Goal: Task Accomplishment & Management: Use online tool/utility

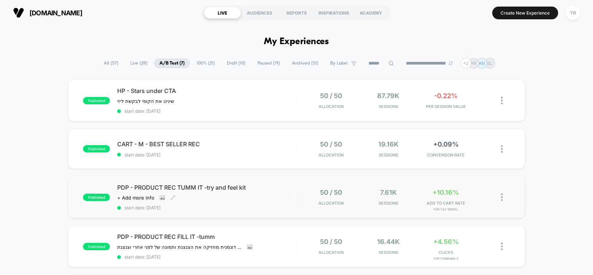
click at [271, 188] on span "PDP - PRODUCT REC TUMM IT -try and feel kit" at bounding box center [206, 187] width 179 height 7
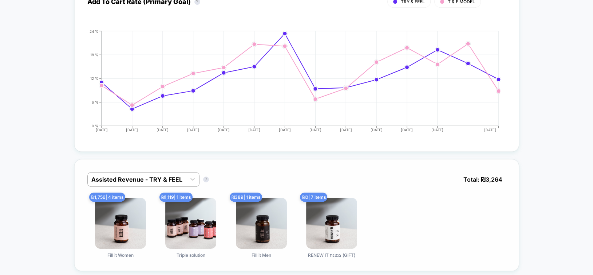
scroll to position [510, 0]
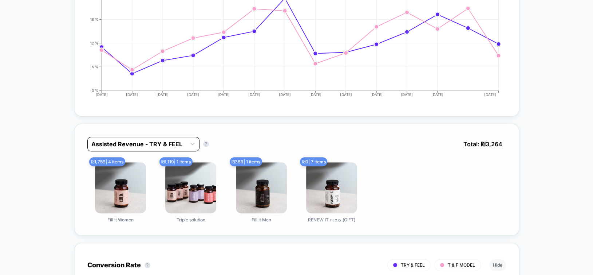
click at [142, 148] on div "Assisted Revenue - TRY & FEEL" at bounding box center [143, 144] width 112 height 15
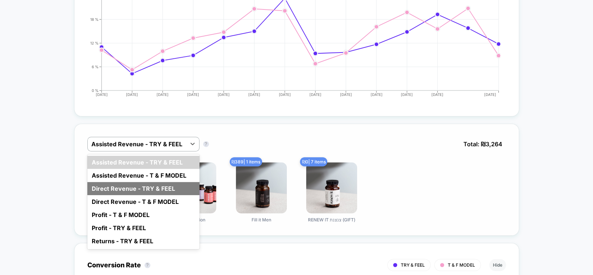
click at [140, 184] on div "Direct Revenue - TRY & FEEL" at bounding box center [143, 188] width 112 height 13
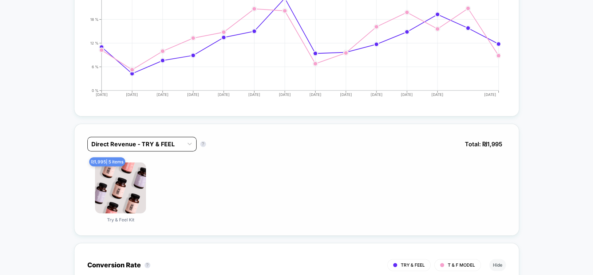
click at [136, 141] on div at bounding box center [135, 144] width 88 height 9
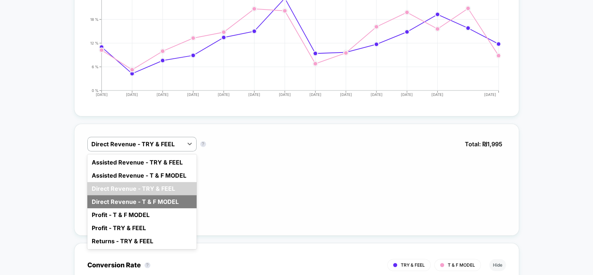
click at [139, 195] on div "Direct Revenue - T & F MODEL" at bounding box center [141, 201] width 109 height 13
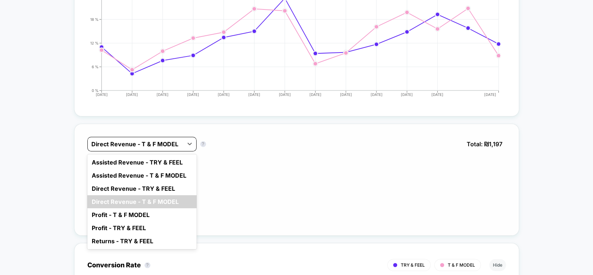
click at [129, 143] on div at bounding box center [135, 144] width 88 height 9
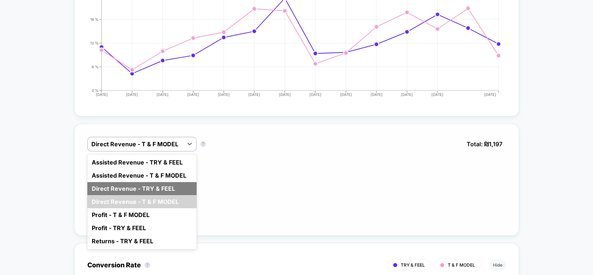
click at [135, 185] on div "Direct Revenue - TRY & FEEL" at bounding box center [141, 188] width 109 height 13
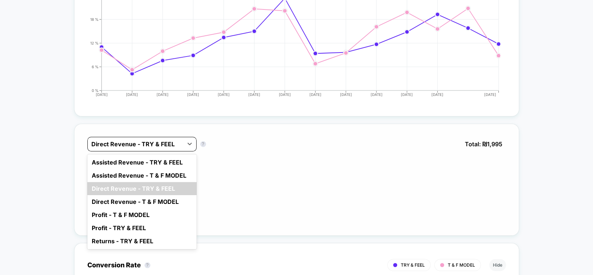
click at [141, 140] on div at bounding box center [135, 144] width 88 height 9
click at [133, 198] on div "Direct Revenue - T & F MODEL" at bounding box center [141, 201] width 109 height 13
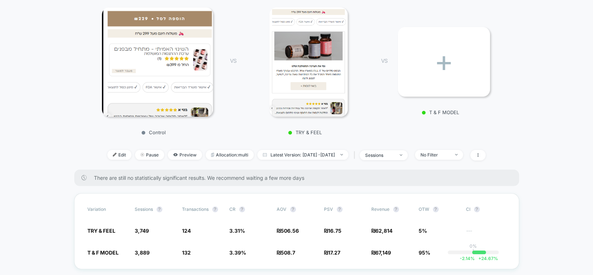
scroll to position [0, 0]
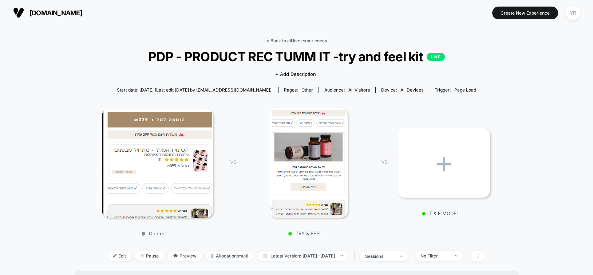
click at [310, 41] on link "< Back to all live experiences" at bounding box center [297, 40] width 60 height 5
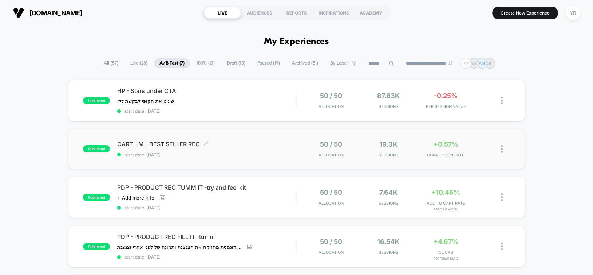
click at [274, 140] on span "CART - M - BEST SELLER REC Click to edit experience details" at bounding box center [206, 143] width 179 height 7
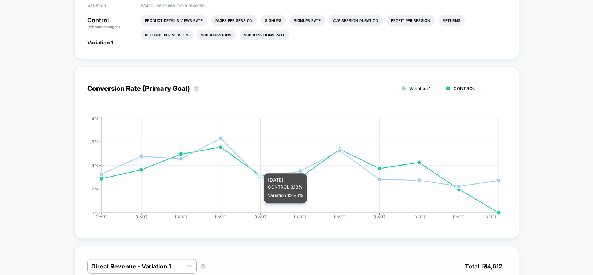
scroll to position [401, 0]
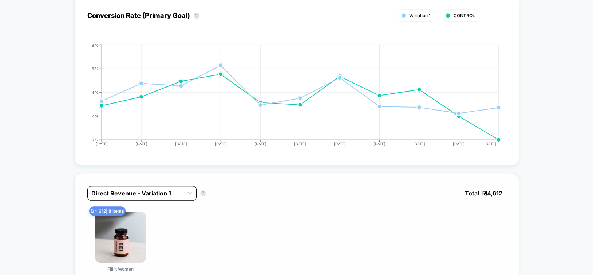
click at [129, 190] on div at bounding box center [135, 193] width 88 height 9
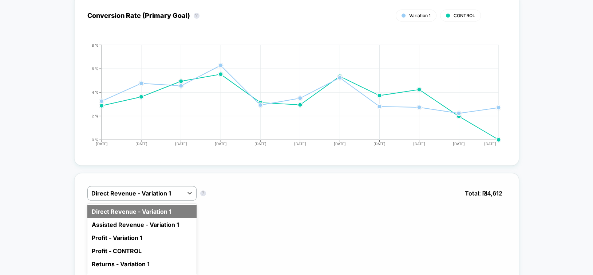
click at [140, 207] on div "Direct Revenue - Variation 1" at bounding box center [141, 211] width 109 height 13
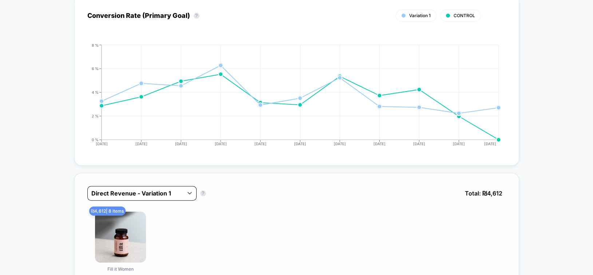
drag, startPoint x: 129, startPoint y: 189, endPoint x: 129, endPoint y: 194, distance: 5.5
click at [129, 190] on div at bounding box center [135, 193] width 88 height 9
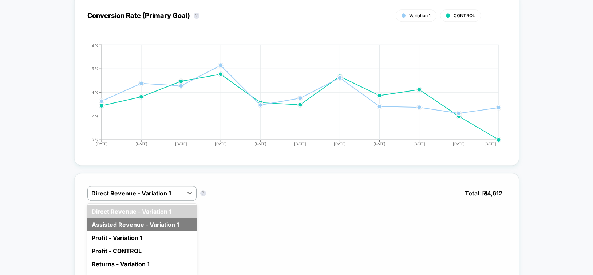
click at [128, 222] on div "Assisted Revenue - Variation 1" at bounding box center [141, 224] width 109 height 13
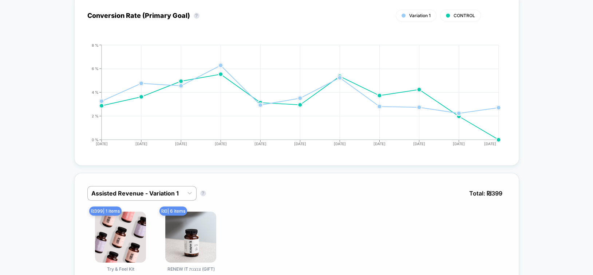
scroll to position [437, 0]
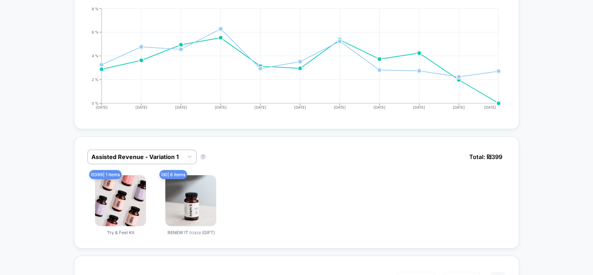
drag, startPoint x: 123, startPoint y: 152, endPoint x: 124, endPoint y: 162, distance: 9.9
click at [123, 153] on div at bounding box center [135, 156] width 88 height 9
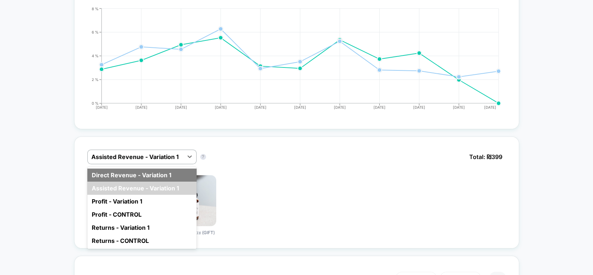
click at [125, 173] on div "Direct Revenue - Variation 1" at bounding box center [141, 174] width 109 height 13
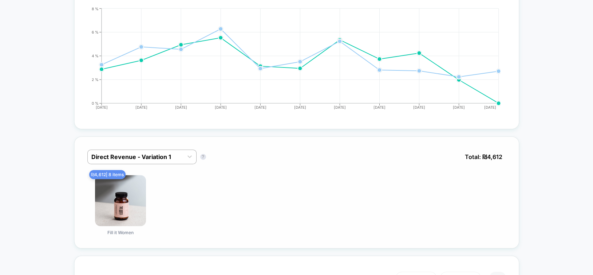
click at [306, 185] on div "₪ 4,612 | 8 items Fill it Women" at bounding box center [296, 205] width 419 height 60
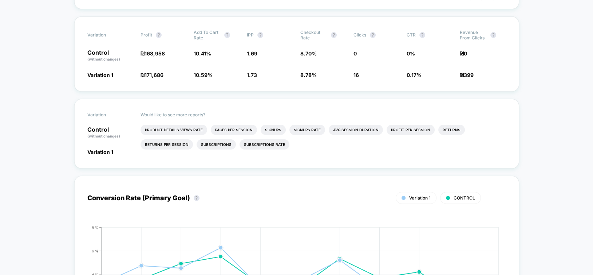
scroll to position [36, 0]
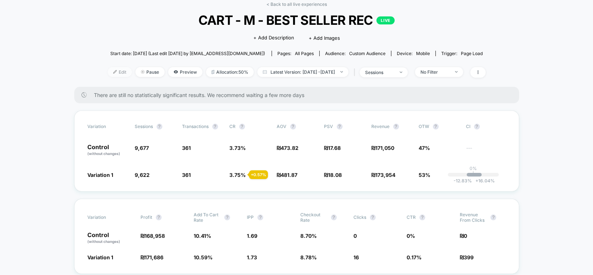
click at [109, 73] on span "Edit" at bounding box center [120, 72] width 24 height 10
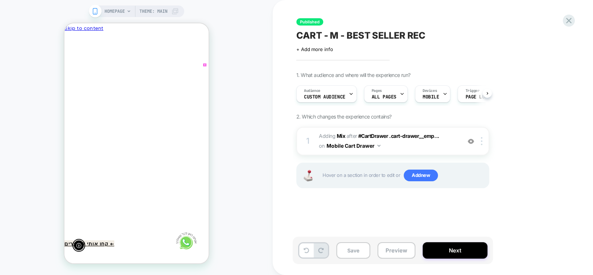
click at [168, 157] on icon "Remove Ultimate Hair repair solution - Ultimate Hair repair solution" at bounding box center [169, 158] width 3 height 3
click at [318, 91] on span "Audience" at bounding box center [312, 90] width 16 height 5
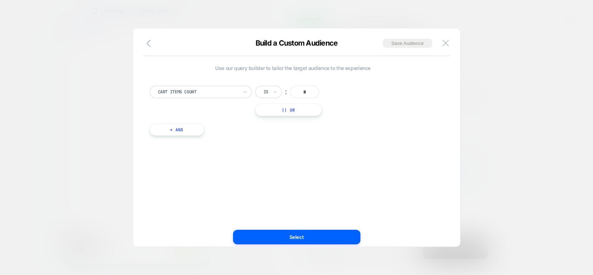
scroll to position [0, -107]
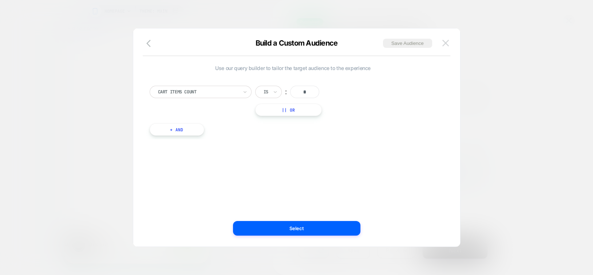
click at [448, 43] on img at bounding box center [446, 43] width 7 height 6
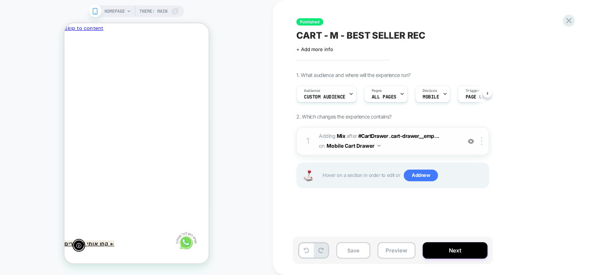
scroll to position [0, 0]
click at [349, 93] on icon at bounding box center [351, 93] width 5 height 5
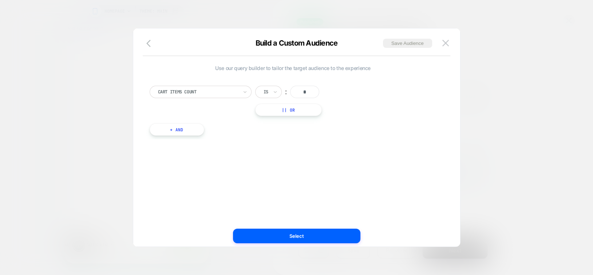
scroll to position [0, -107]
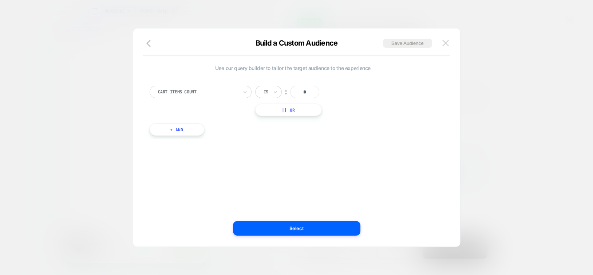
click at [445, 43] on img at bounding box center [446, 43] width 7 height 6
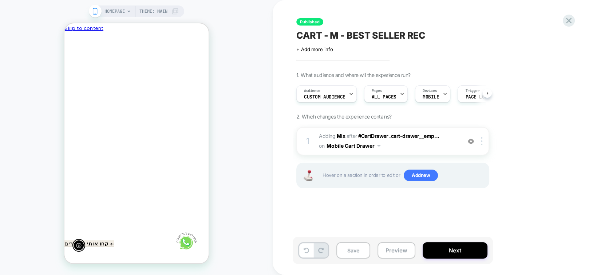
scroll to position [0, 0]
click at [570, 22] on icon at bounding box center [569, 21] width 10 height 10
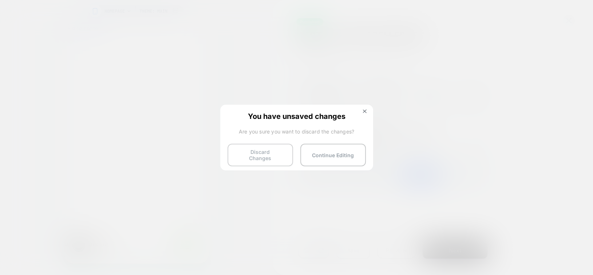
click at [277, 157] on button "Discard Changes" at bounding box center [261, 155] width 66 height 23
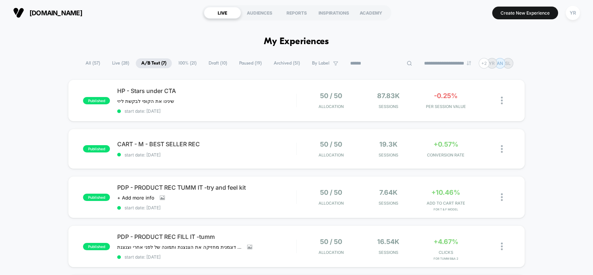
click at [369, 65] on input at bounding box center [381, 63] width 73 height 9
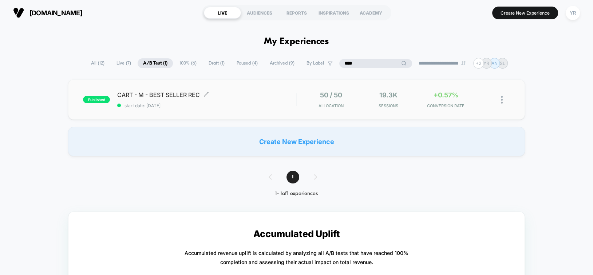
type input "****"
click at [246, 103] on span "start date: [DATE]" at bounding box center [206, 105] width 179 height 5
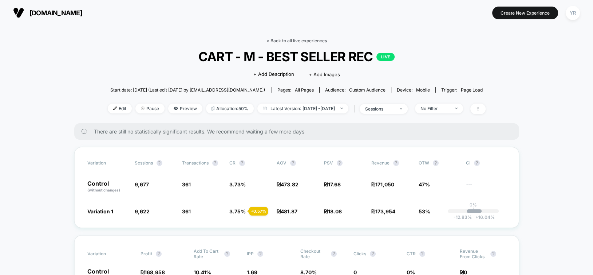
click at [300, 40] on link "< Back to all live experiences" at bounding box center [297, 40] width 60 height 5
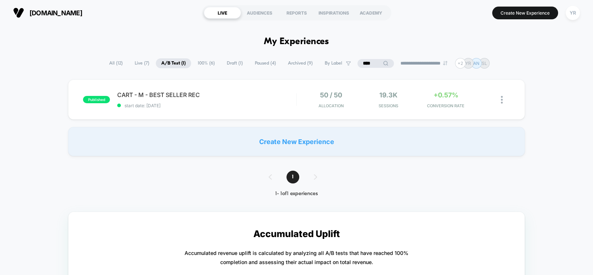
click at [371, 62] on input "****" at bounding box center [376, 63] width 36 height 9
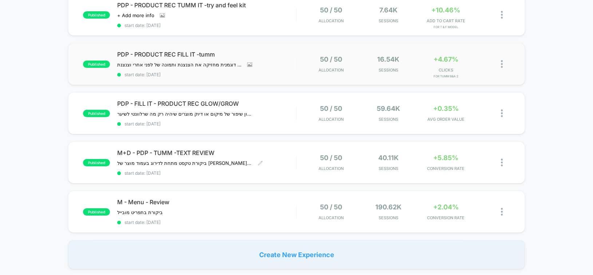
scroll to position [146, 0]
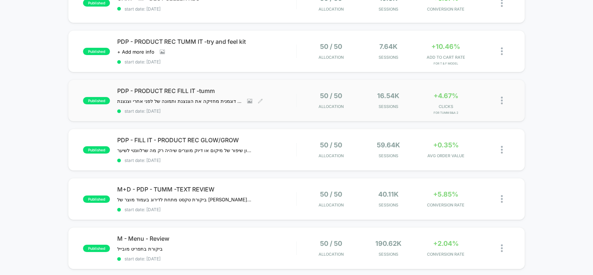
click at [273, 103] on div "PDP - PRODUCT REC FILL IT -tumm מתחת לסקשן הוספה לסל תמונה עם דוגמנית מחזיקה את…" at bounding box center [206, 100] width 179 height 27
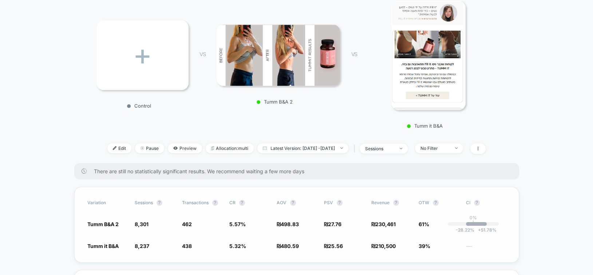
scroll to position [109, 0]
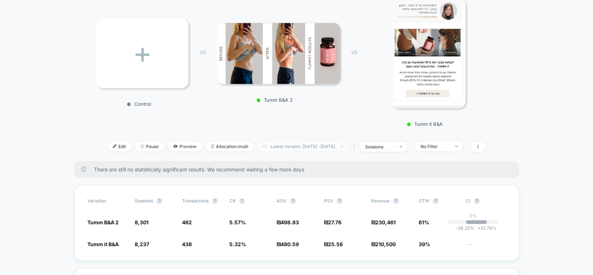
click at [303, 147] on span "Latest Version: [DATE] - [DATE]" at bounding box center [303, 146] width 91 height 10
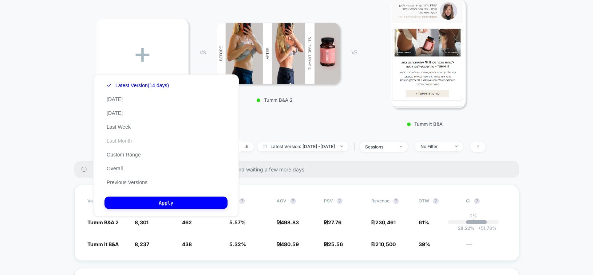
click at [119, 139] on button "Last Month" at bounding box center [120, 140] width 30 height 7
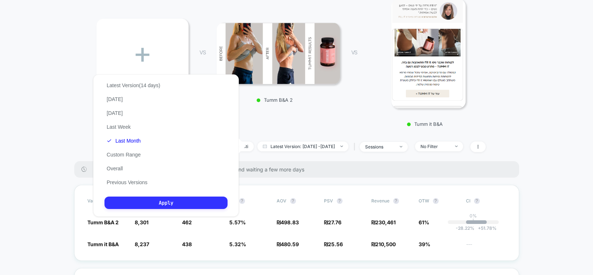
click at [156, 201] on button "Apply" at bounding box center [166, 202] width 123 height 12
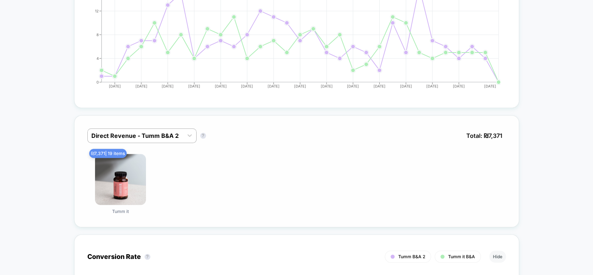
scroll to position [583, 0]
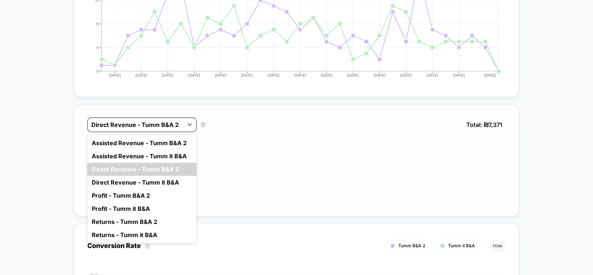
click at [126, 121] on div at bounding box center [135, 124] width 88 height 9
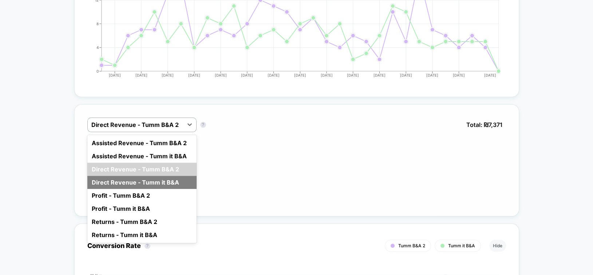
click at [129, 181] on div "Direct Revenue - Tumm it B&A" at bounding box center [141, 182] width 109 height 13
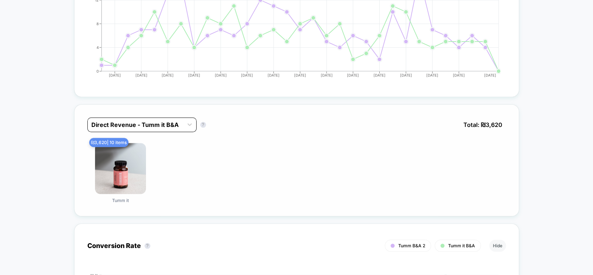
click at [117, 121] on div at bounding box center [135, 124] width 88 height 9
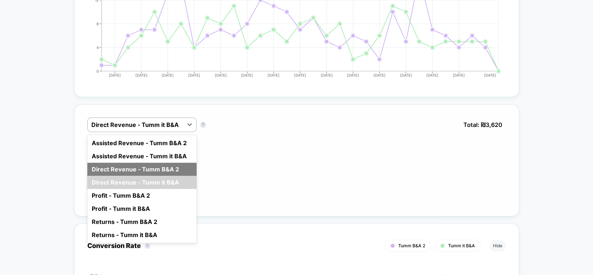
click at [127, 164] on div "Direct Revenue - Tumm B&A 2" at bounding box center [141, 168] width 109 height 13
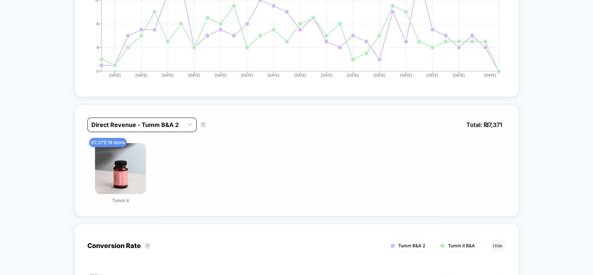
click at [153, 122] on div at bounding box center [135, 124] width 88 height 9
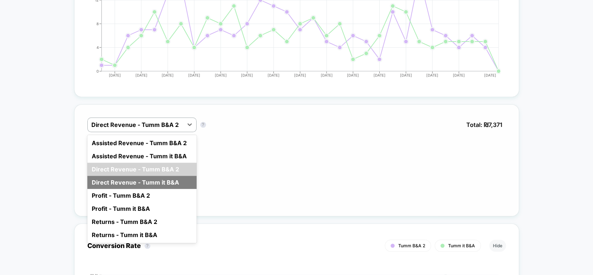
click at [164, 176] on div "Direct Revenue - Tumm it B&A" at bounding box center [141, 182] width 109 height 13
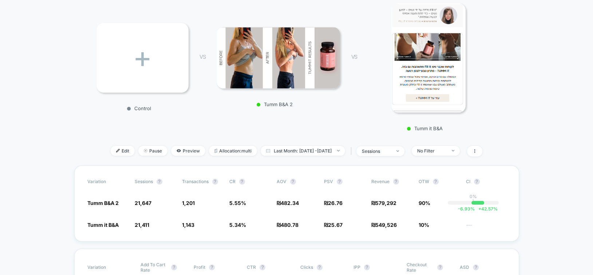
scroll to position [0, 0]
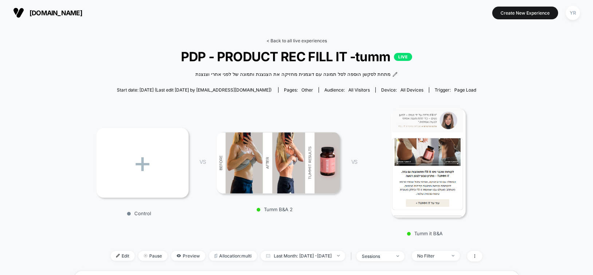
click at [280, 42] on link "< Back to all live experiences" at bounding box center [297, 40] width 60 height 5
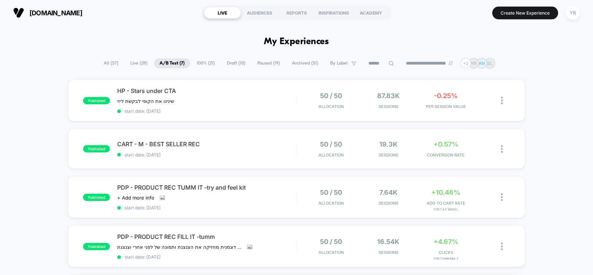
click at [102, 60] on span "All ( 57 )" at bounding box center [110, 63] width 25 height 10
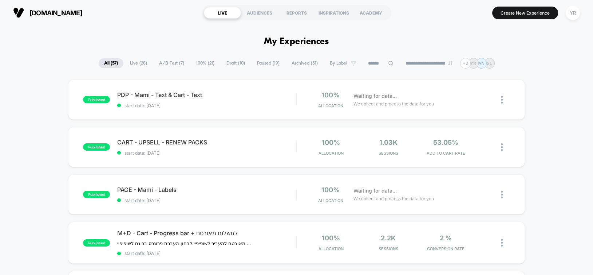
click at [136, 63] on span "Live ( 28 )" at bounding box center [139, 63] width 28 height 10
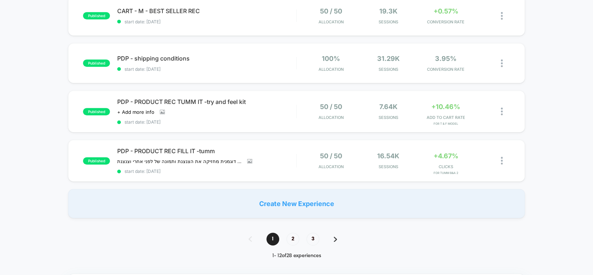
scroll to position [474, 0]
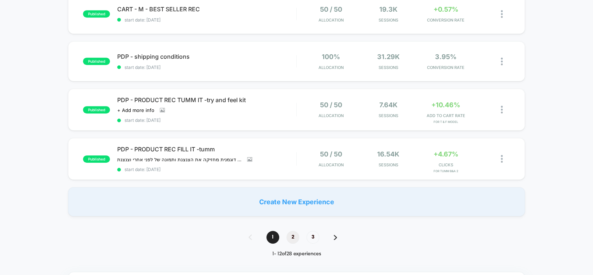
click at [298, 233] on span "2" at bounding box center [293, 237] width 13 height 13
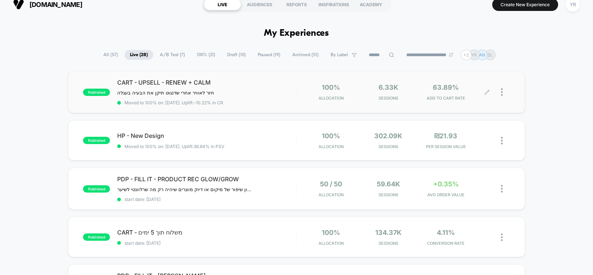
scroll to position [36, 0]
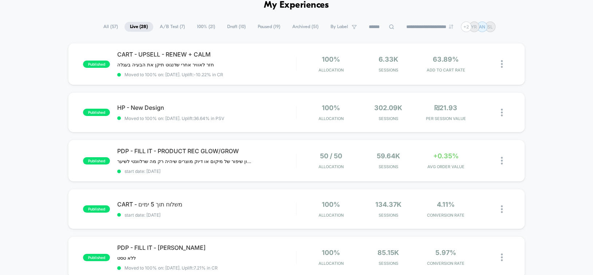
click at [421, 28] on select "**********" at bounding box center [430, 26] width 59 height 5
click at [401, 24] on select "**********" at bounding box center [430, 26] width 59 height 5
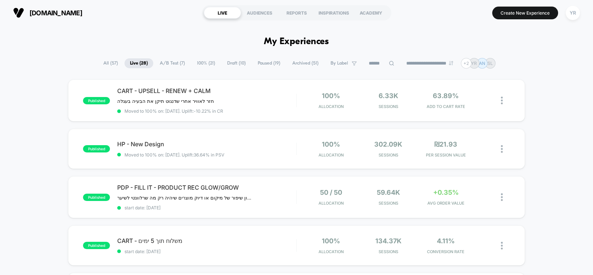
click at [270, 63] on span "Paused ( 19 )" at bounding box center [269, 63] width 34 height 10
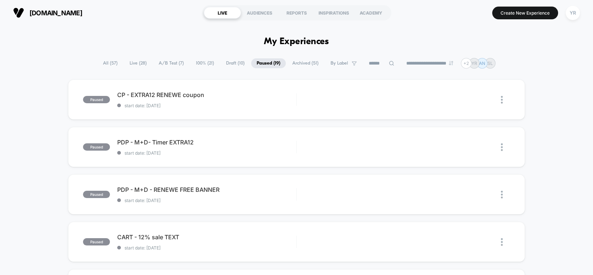
click at [224, 60] on span "Draft ( 10 )" at bounding box center [236, 63] width 30 height 10
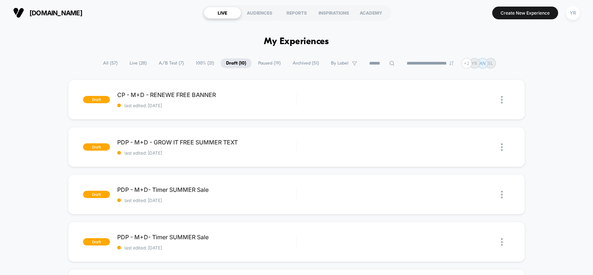
click at [131, 62] on span "Live ( 28 )" at bounding box center [138, 63] width 28 height 10
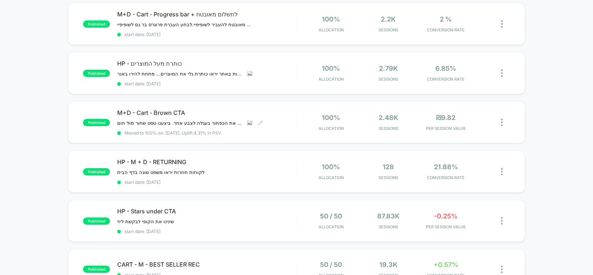
scroll to position [291, 0]
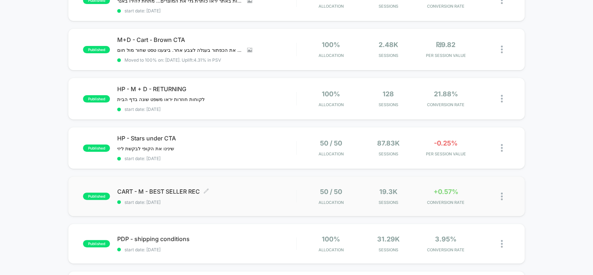
click at [252, 191] on span "CART - M - BEST SELLER REC Click to edit experience details" at bounding box center [206, 191] width 179 height 7
